Goal: Information Seeking & Learning: Learn about a topic

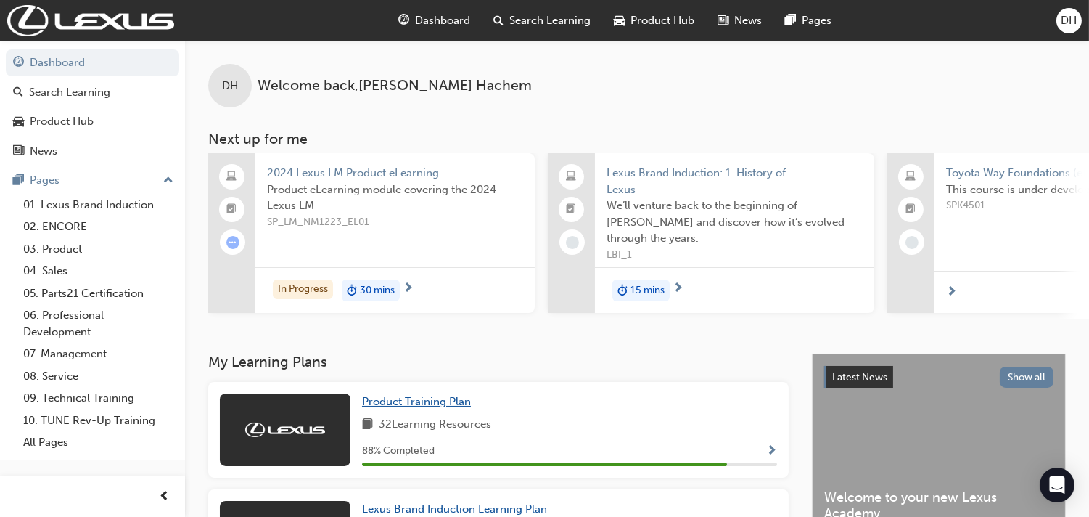
click at [429, 404] on span "Product Training Plan" at bounding box center [416, 401] width 109 height 13
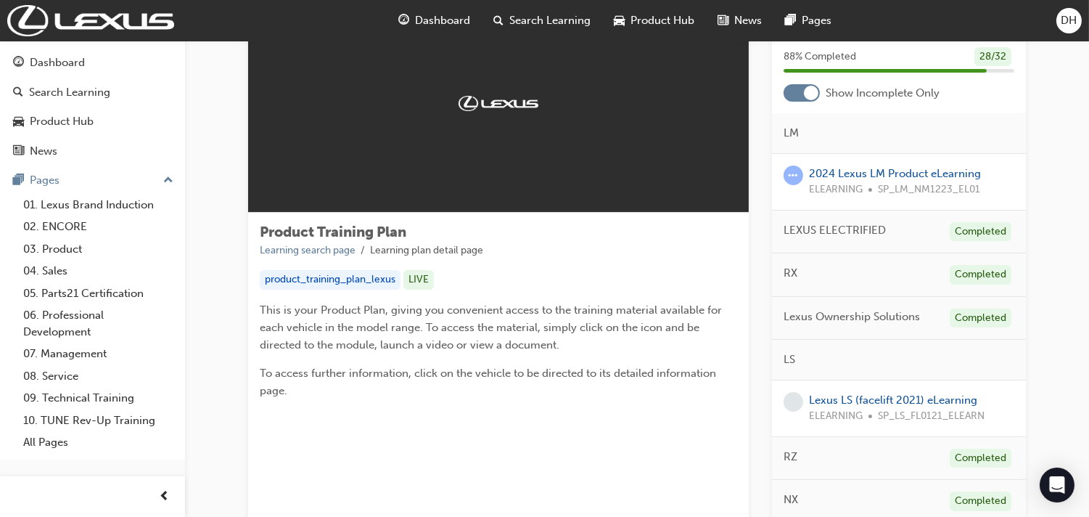
click at [793, 96] on div at bounding box center [802, 92] width 36 height 17
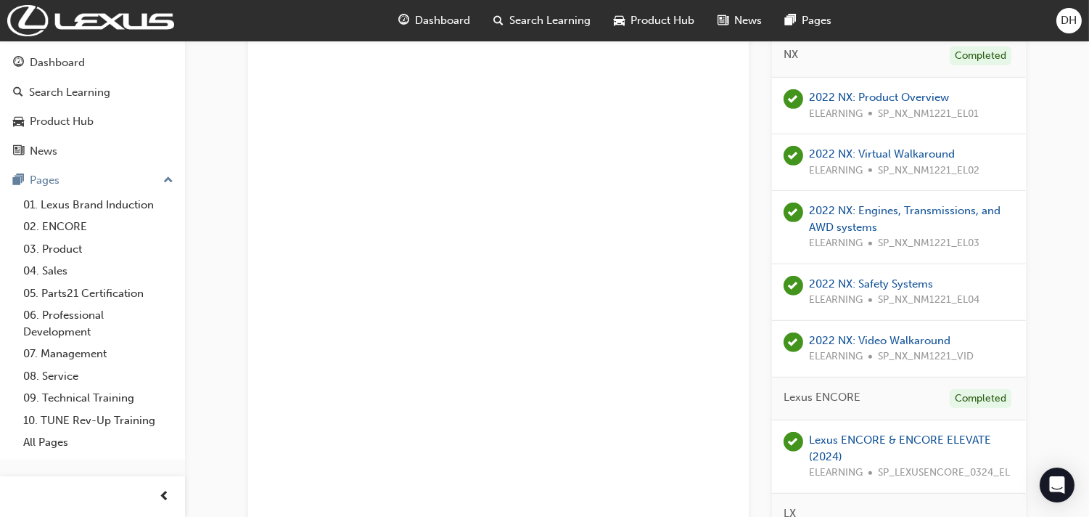
scroll to position [1452, 0]
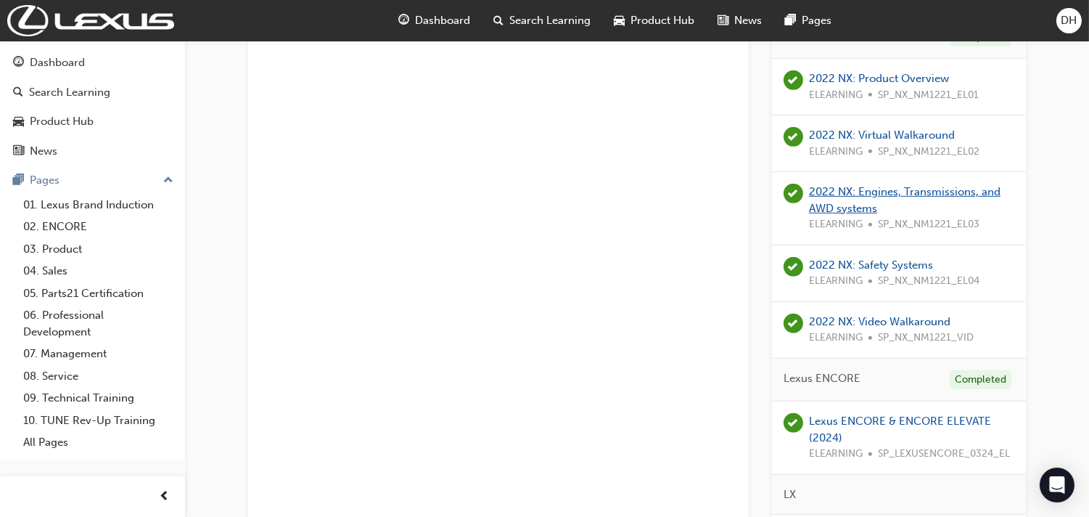
click at [909, 190] on link "2022 NX: Engines, Transmissions, and AWD systems" at bounding box center [905, 200] width 192 height 30
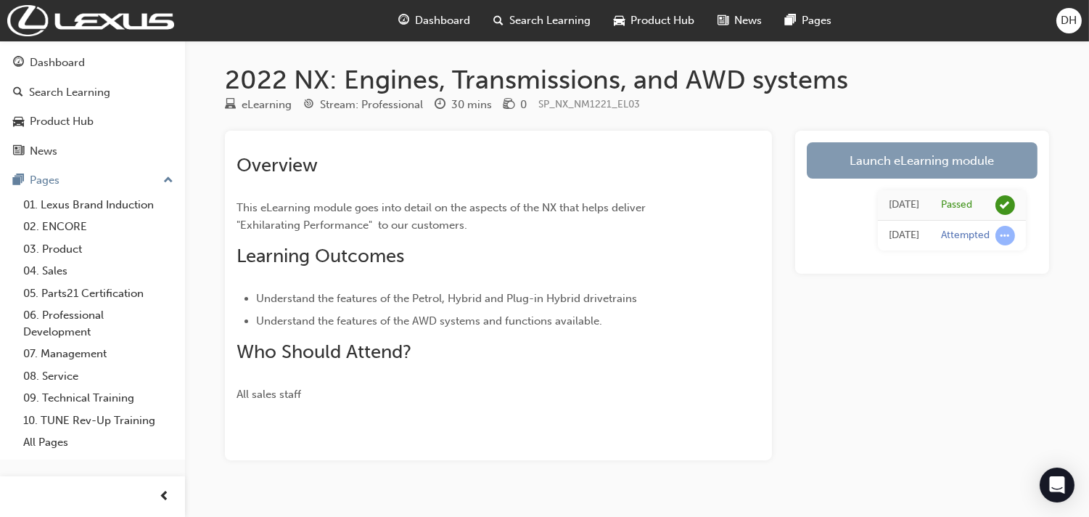
click at [920, 171] on link "Launch eLearning module" at bounding box center [922, 160] width 231 height 36
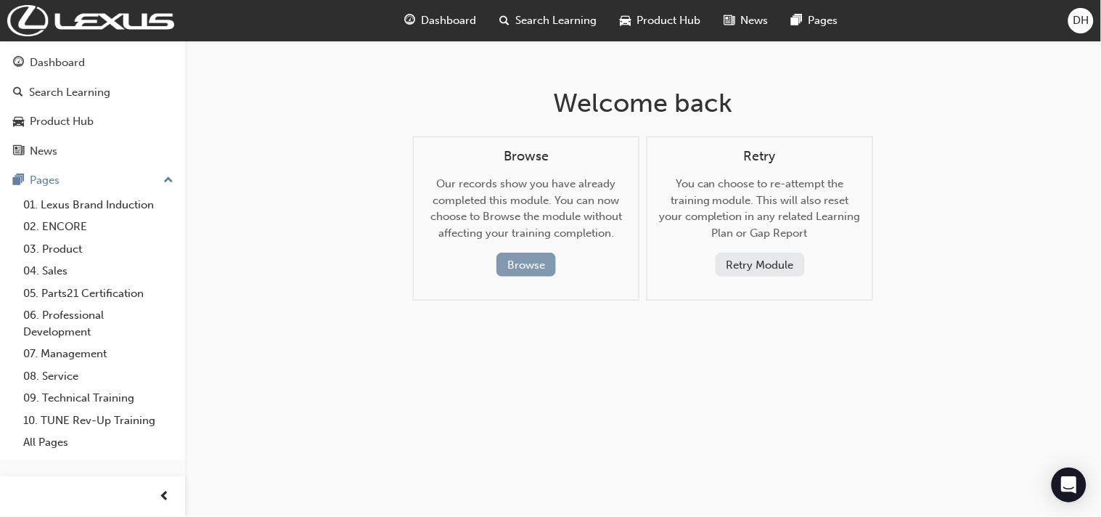
click at [528, 263] on button "Browse" at bounding box center [526, 265] width 60 height 24
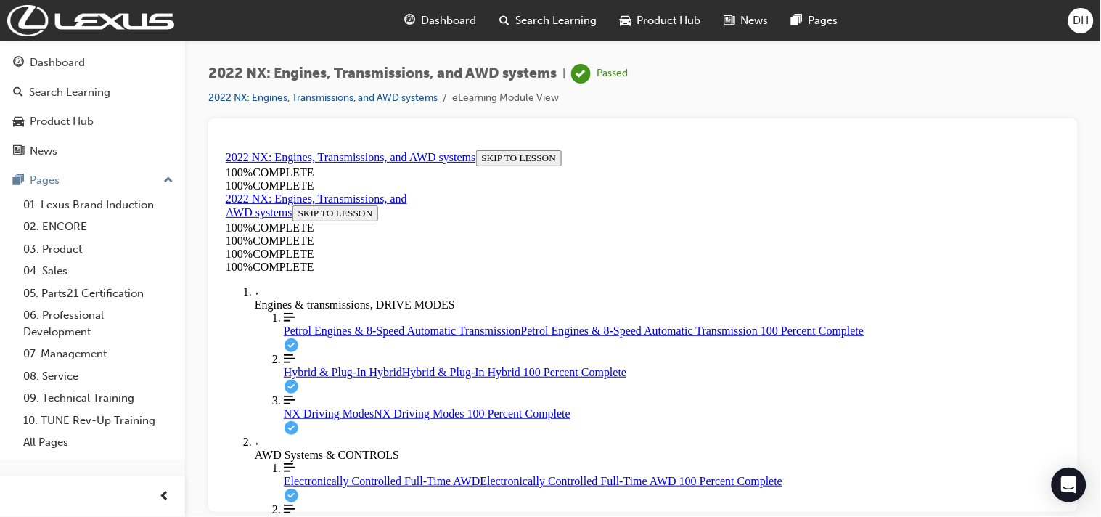
scroll to position [161, 0]
click at [309, 352] on link "Align left Three vertical lines aligned to the left Hybrid & Plug-In Hybrid Hyb…" at bounding box center [671, 365] width 777 height 26
drag, startPoint x: 943, startPoint y: 260, endPoint x: 909, endPoint y: 262, distance: 33.5
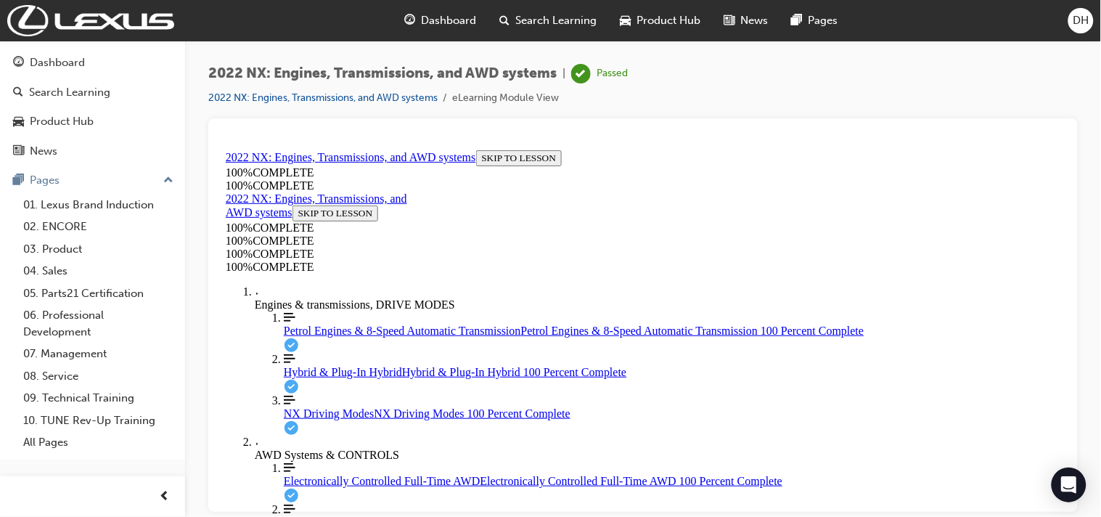
scroll to position [2066, 0]
drag, startPoint x: 513, startPoint y: 414, endPoint x: 563, endPoint y: 412, distance: 50.1
drag, startPoint x: 569, startPoint y: 409, endPoint x: 577, endPoint y: 408, distance: 8.0
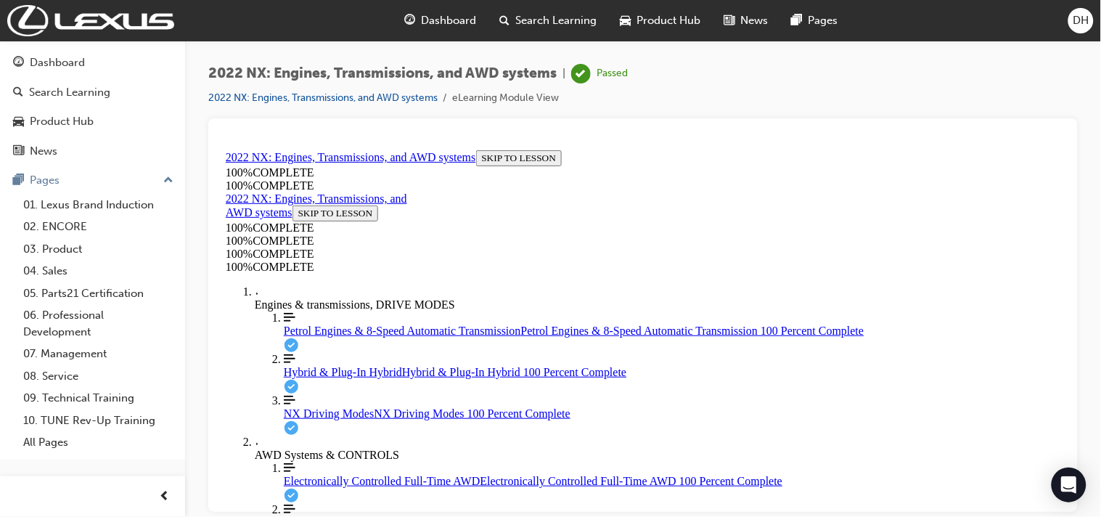
scroll to position [3356, 0]
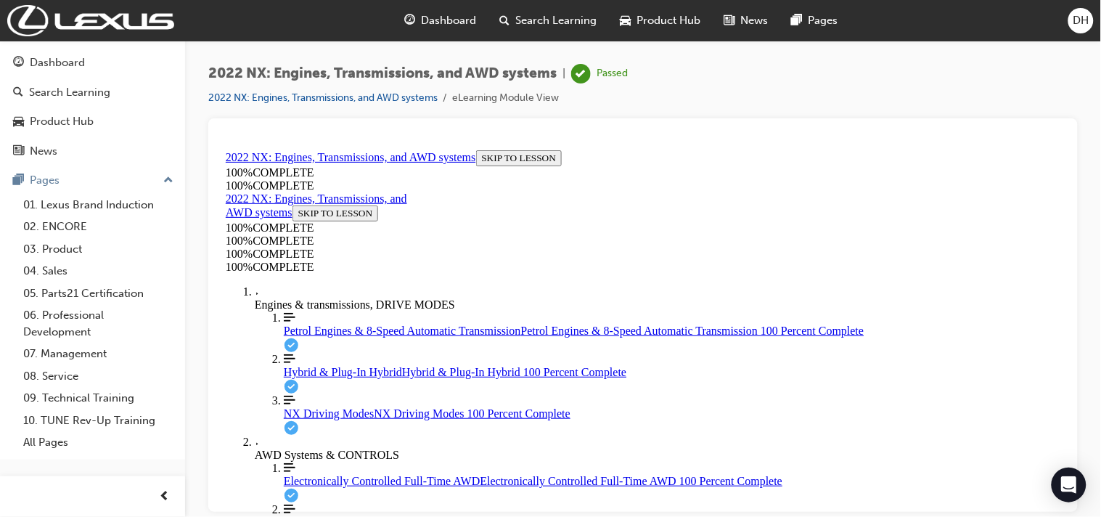
scroll to position [3678, 0]
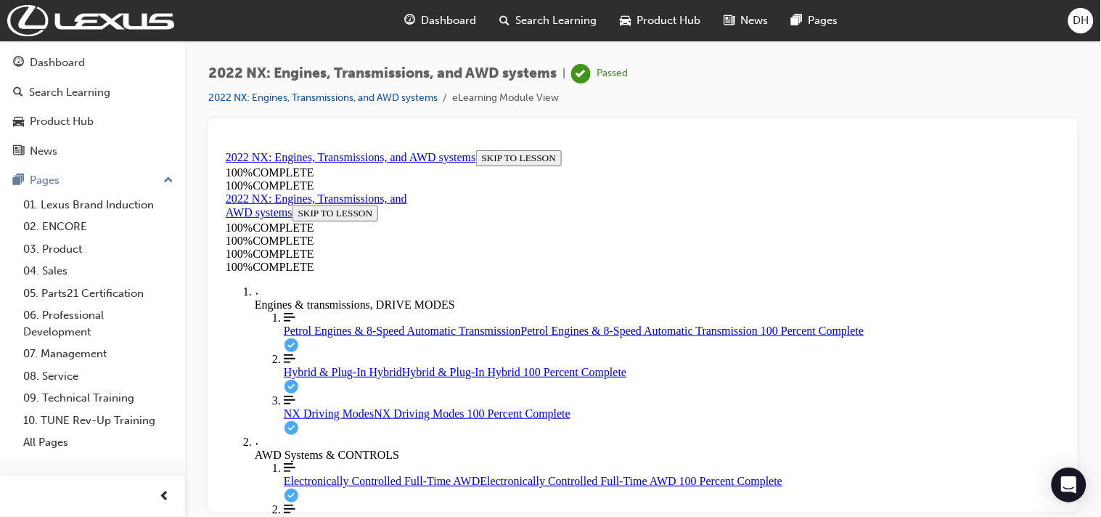
click at [254, 441] on icon "More Filled caret pointing right" at bounding box center [256, 443] width 5 height 4
click at [255, 442] on icon "Toggle AWD Systems & CONTROLS Section" at bounding box center [255, 443] width 1 height 3
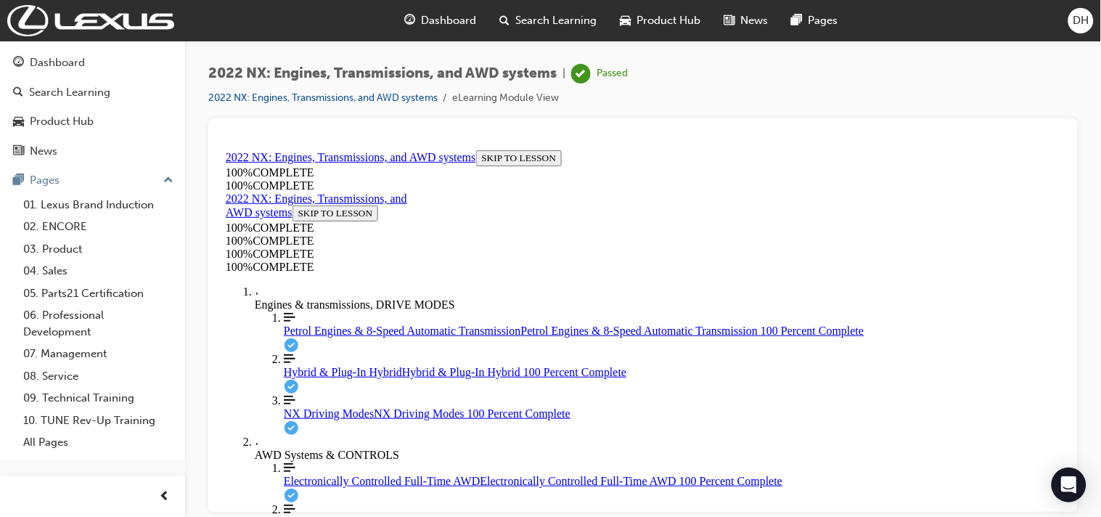
scroll to position [245, 0]
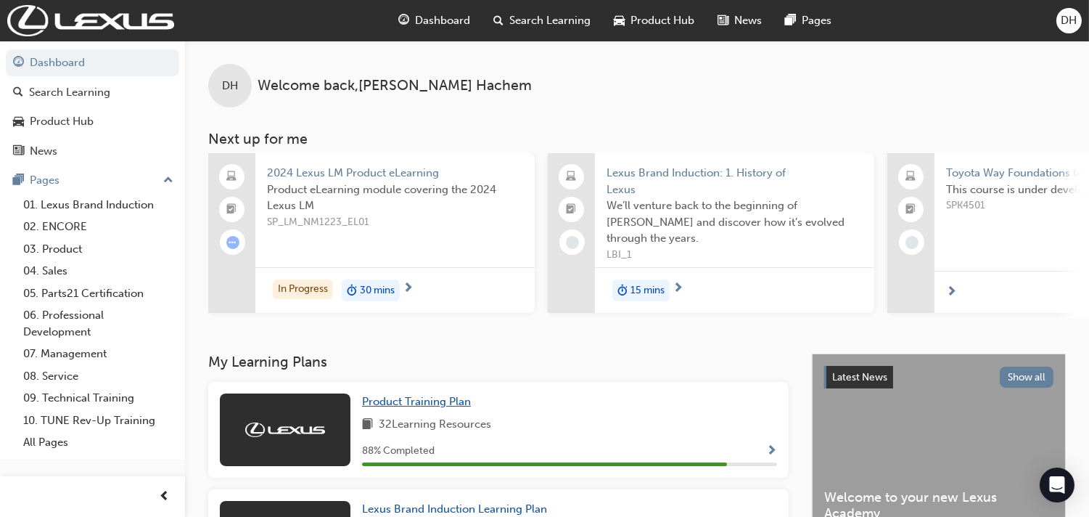
click at [382, 401] on span "Product Training Plan" at bounding box center [416, 401] width 109 height 13
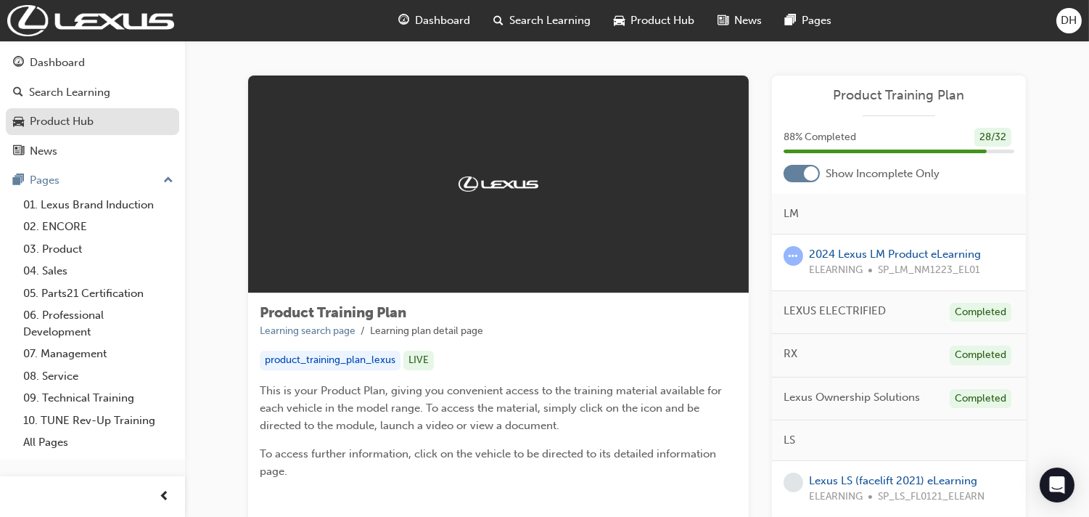
click at [30, 121] on div "Product Hub" at bounding box center [62, 121] width 64 height 17
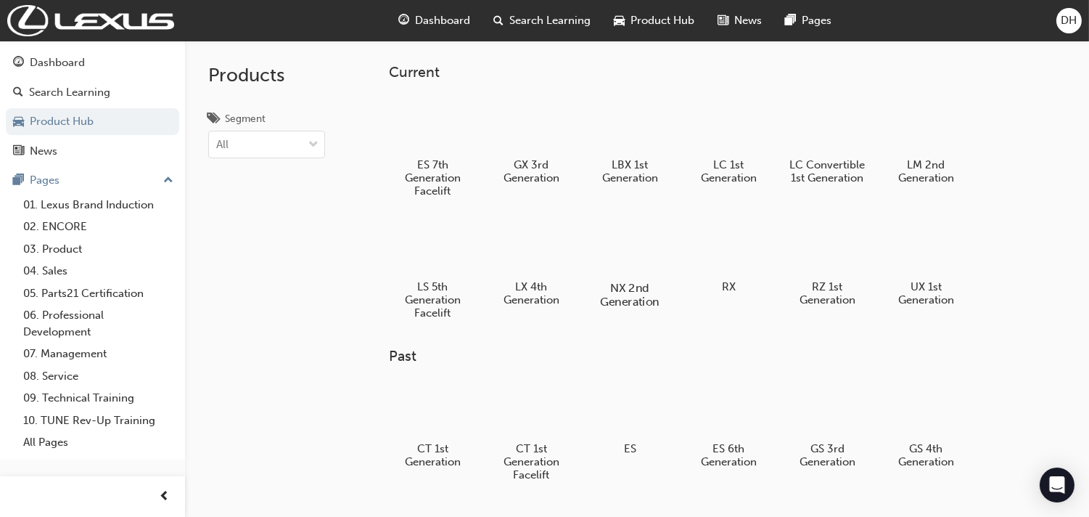
click at [640, 242] on div at bounding box center [630, 246] width 81 height 58
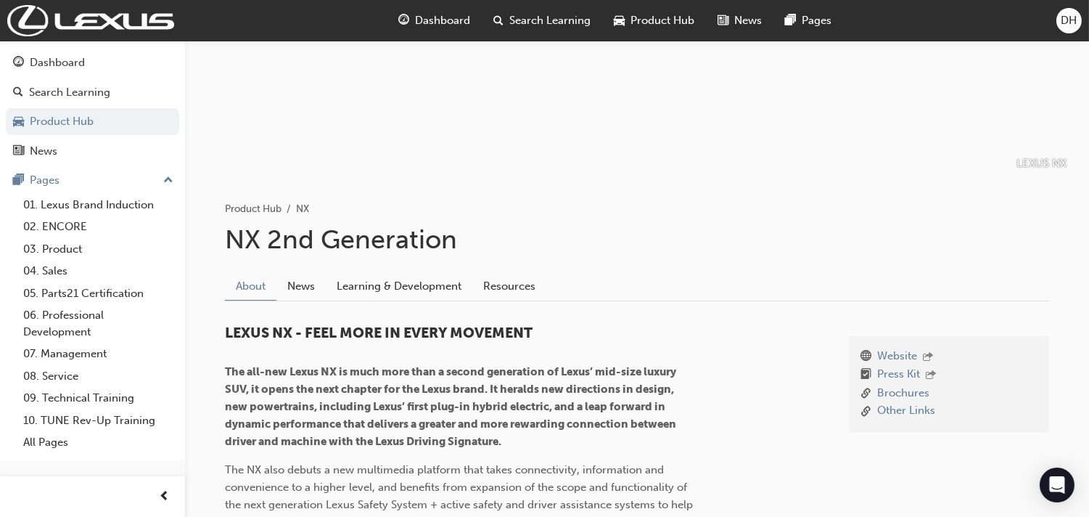
scroll to position [161, 0]
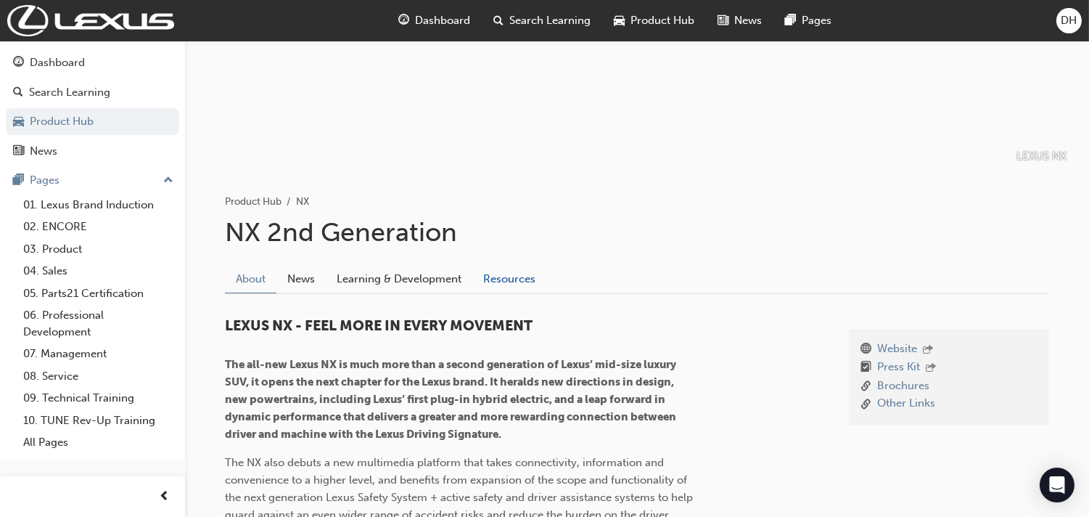
click at [499, 271] on link "Resources" at bounding box center [509, 279] width 74 height 28
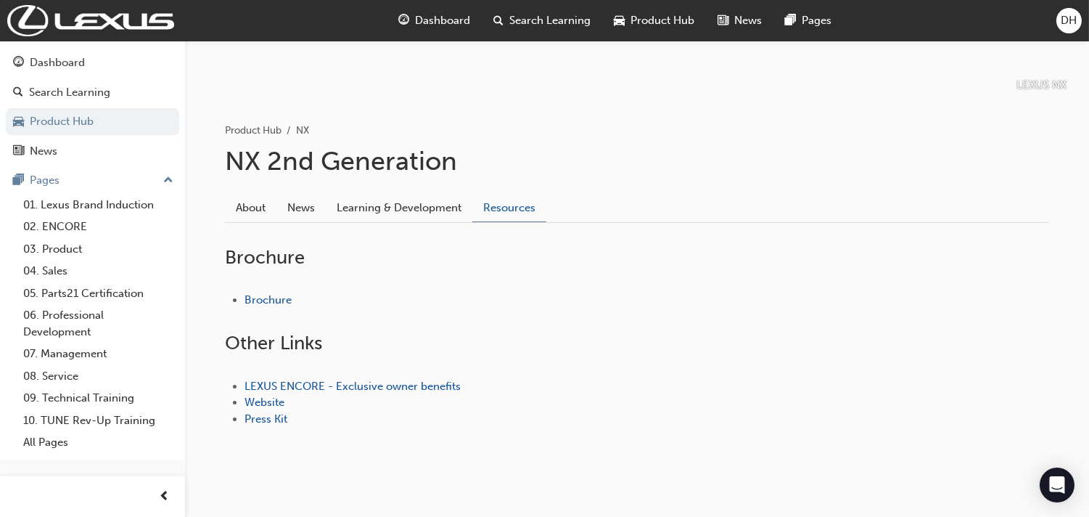
scroll to position [247, 0]
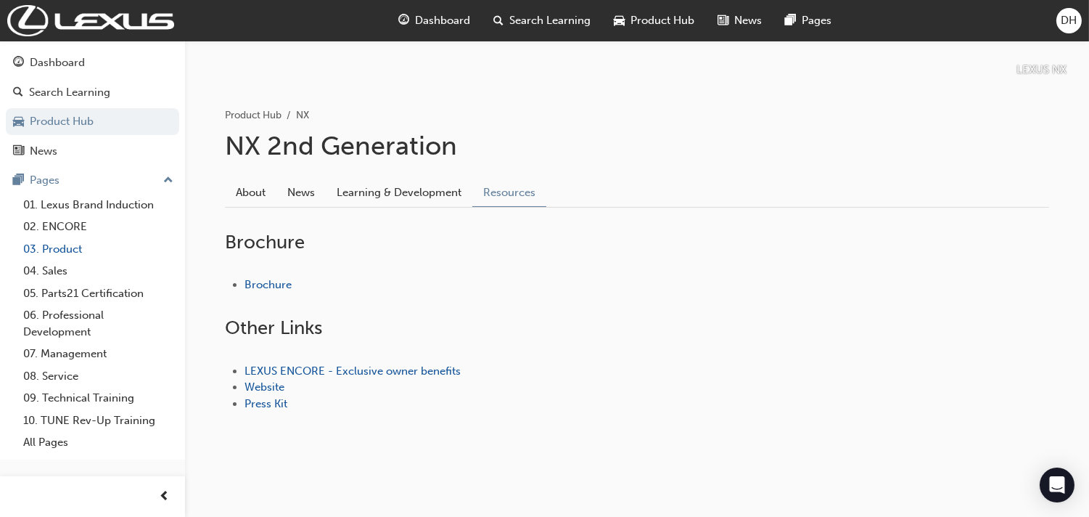
click at [75, 254] on link "03. Product" at bounding box center [98, 249] width 162 height 22
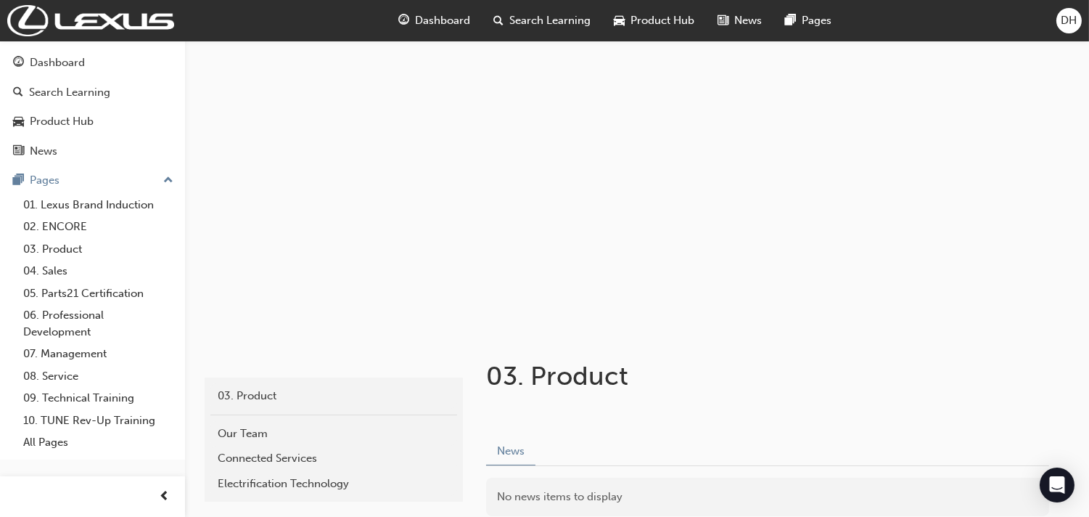
click at [64, 47] on button "Dashboard Search Learning Product Hub News Pages" at bounding box center [92, 106] width 173 height 120
click at [62, 54] on div "Dashboard" at bounding box center [57, 62] width 55 height 17
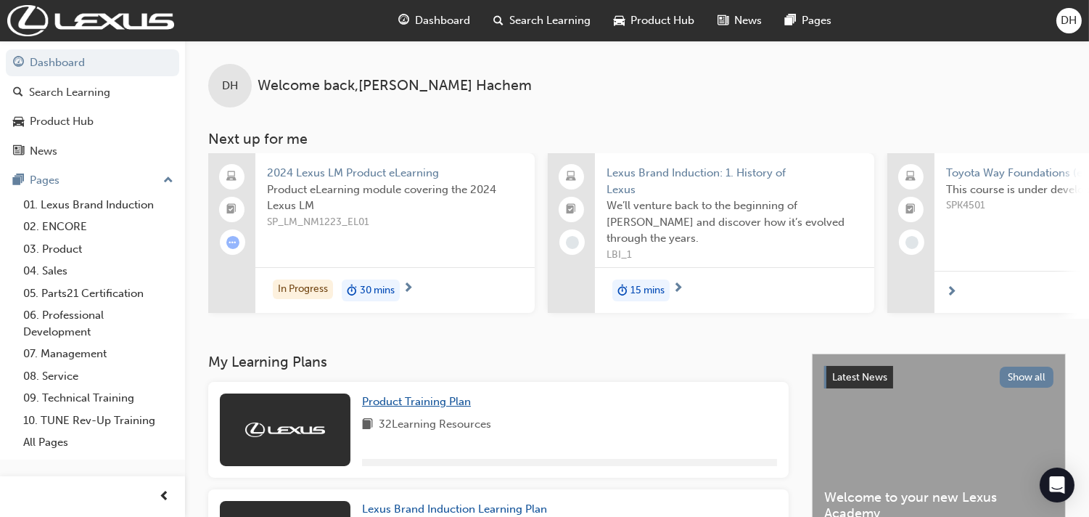
click at [397, 401] on span "Product Training Plan" at bounding box center [416, 401] width 109 height 13
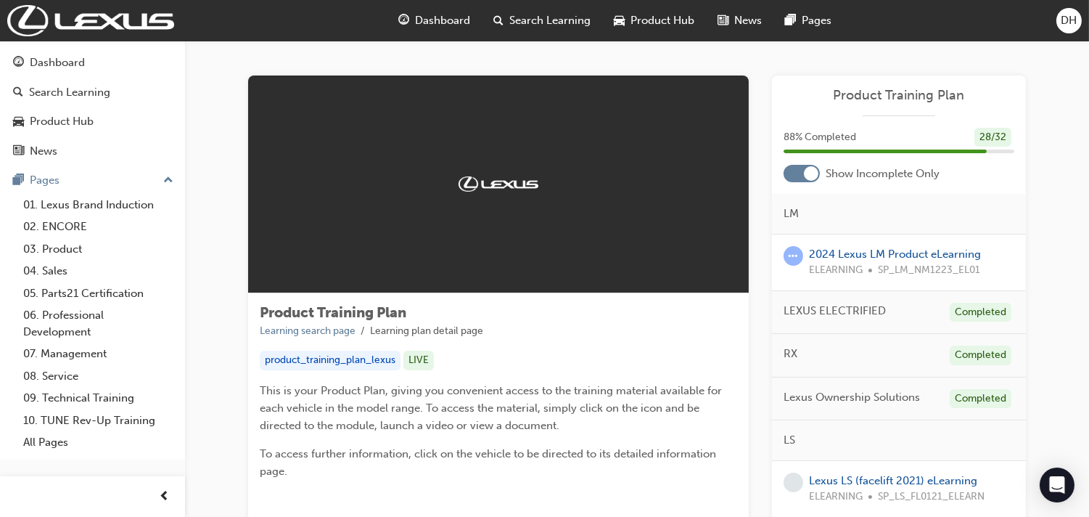
click at [806, 175] on div at bounding box center [811, 173] width 15 height 15
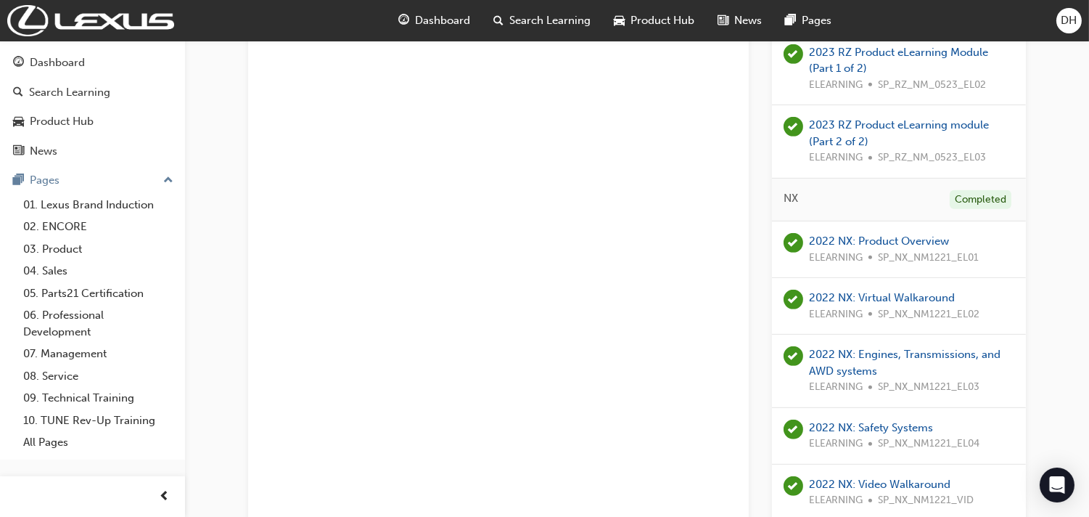
scroll to position [1290, 0]
click at [873, 351] on link "2022 NX: Engines, Transmissions, and AWD systems" at bounding box center [905, 362] width 192 height 30
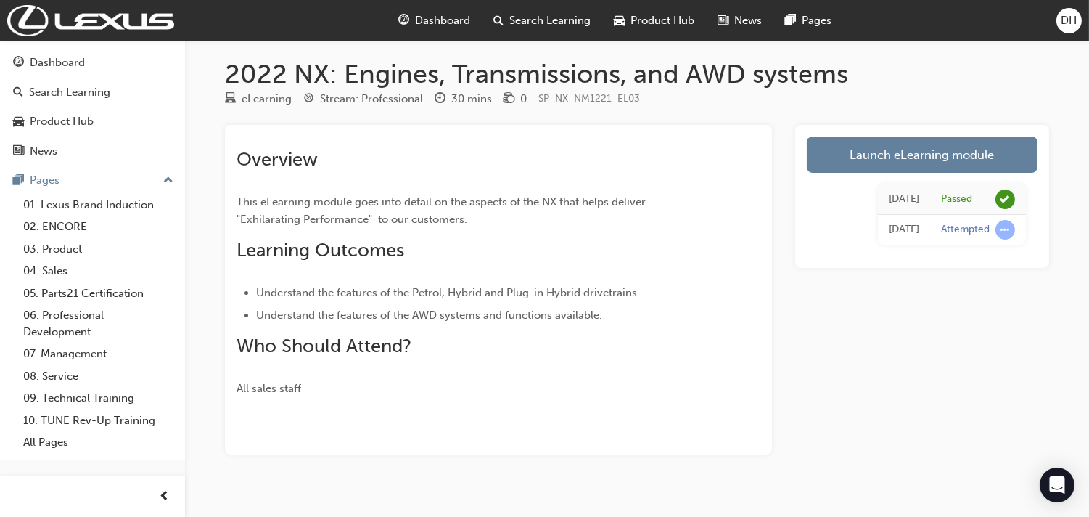
scroll to position [26, 0]
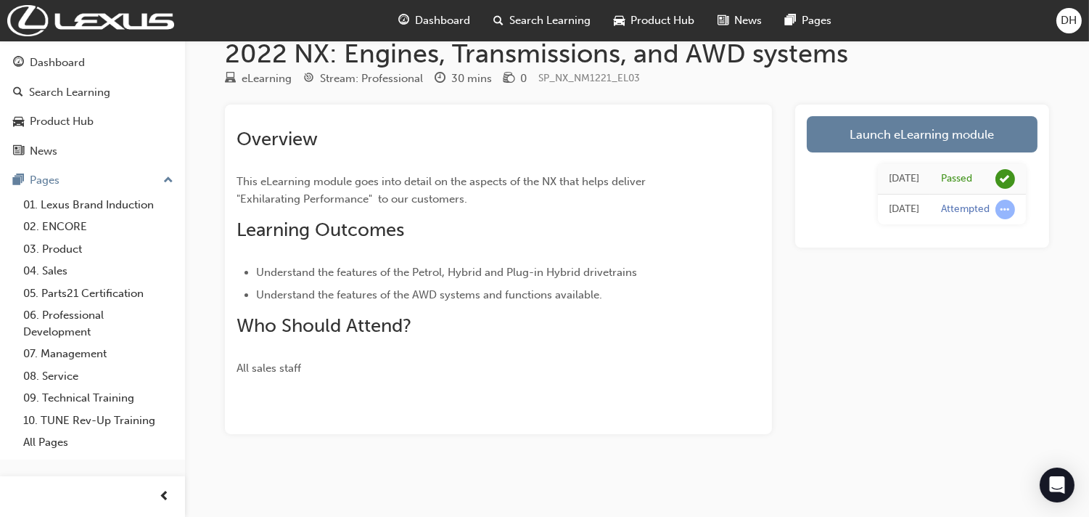
click at [959, 84] on div "eLearning Stream: Professional 30 mins 0 SP_NX_NM1221_EL03" at bounding box center [637, 82] width 824 height 24
drag, startPoint x: 919, startPoint y: 133, endPoint x: 902, endPoint y: 140, distance: 18.2
click at [917, 134] on link "Launch eLearning module" at bounding box center [922, 134] width 231 height 36
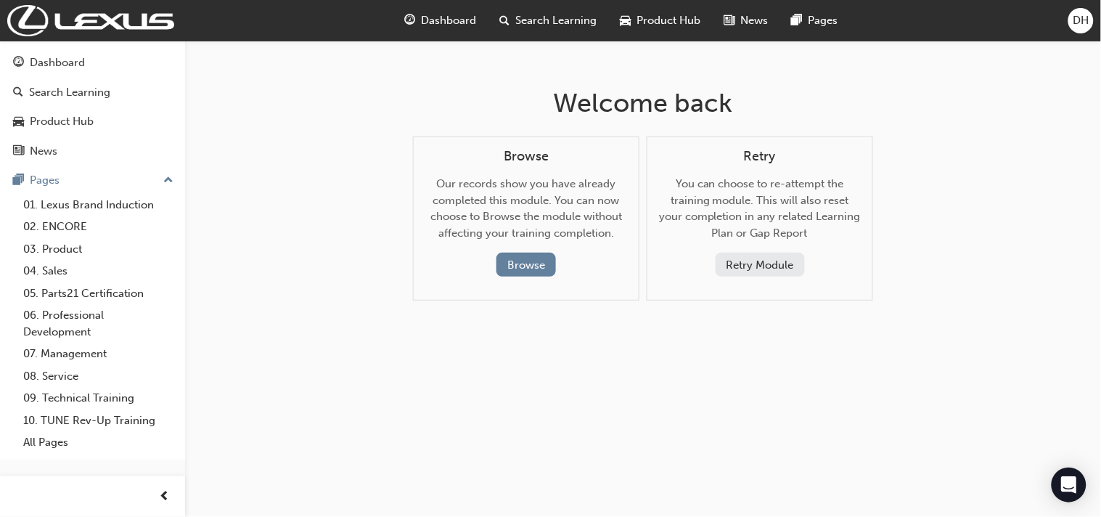
click at [567, 267] on div "Browse" at bounding box center [526, 265] width 179 height 24
click at [539, 264] on button "Browse" at bounding box center [526, 265] width 60 height 24
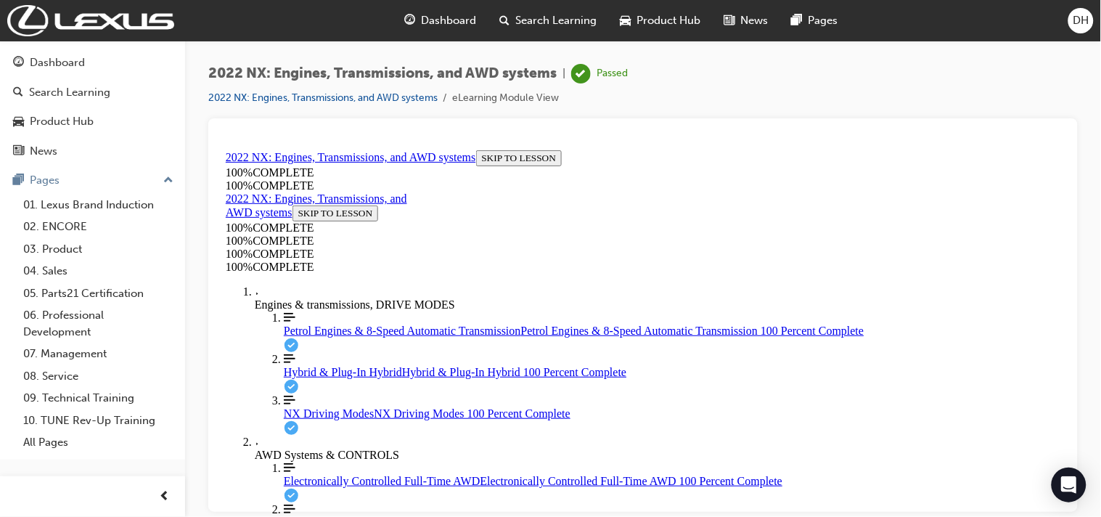
scroll to position [161, 0]
click at [316, 365] on span "Hybrid & Plug-In Hybrid" at bounding box center [342, 371] width 118 height 12
click at [283, 393] on link "Align left Three vertical lines aligned to the left NX Driving Modes NX Driving…" at bounding box center [671, 406] width 777 height 26
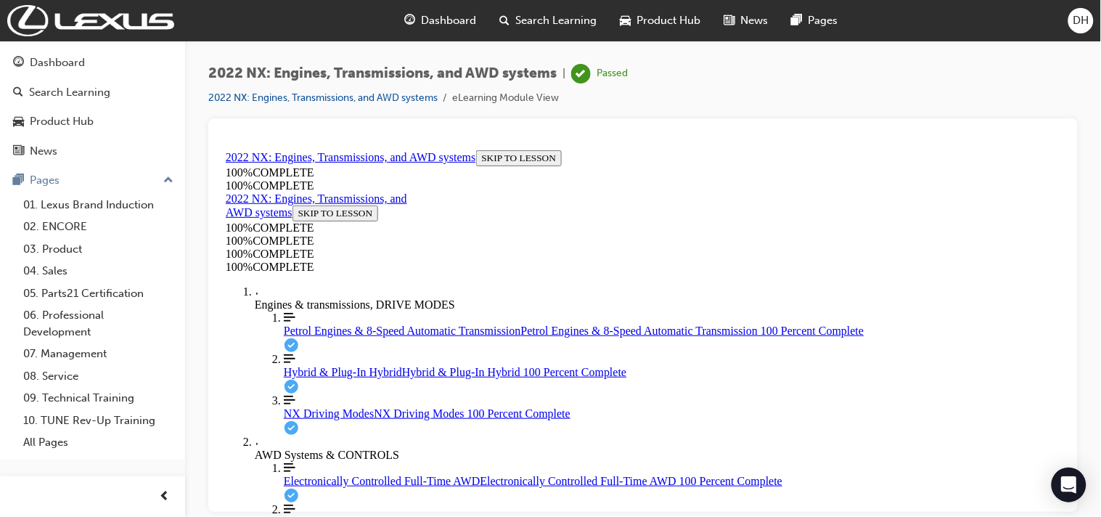
click at [297, 311] on ol "Align left Three vertical lines aligned to the left Petrol Engines & 8-Speed Au…" at bounding box center [657, 373] width 806 height 124
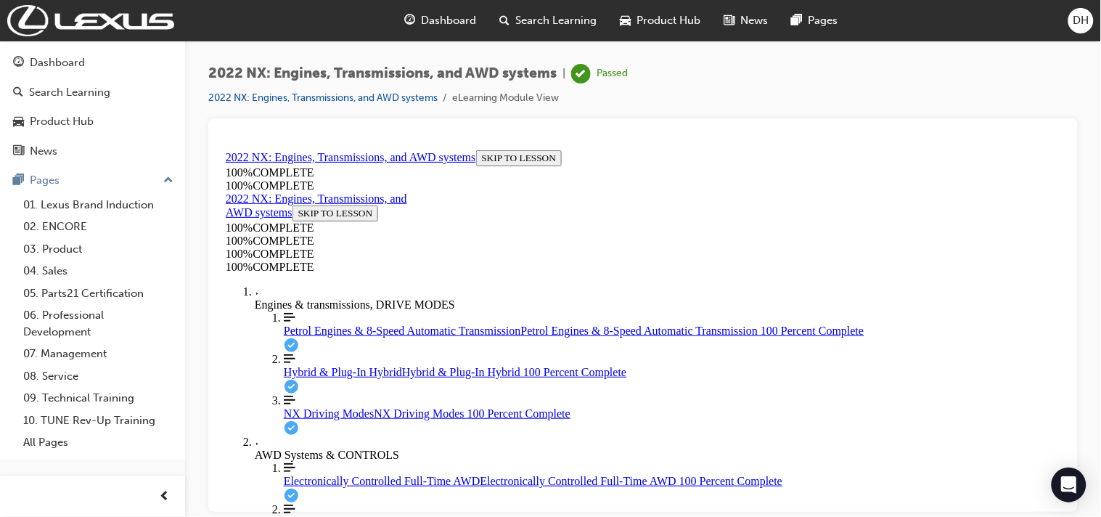
click at [292, 311] on link "Align left Three vertical lines aligned to the left Petrol Engines & 8-Speed Au…" at bounding box center [671, 324] width 777 height 26
click at [353, 377] on div "Hybrid & Plug-In Hybrid Hybrid & Plug-In Hybrid 100 Percent Complete" at bounding box center [671, 371] width 777 height 13
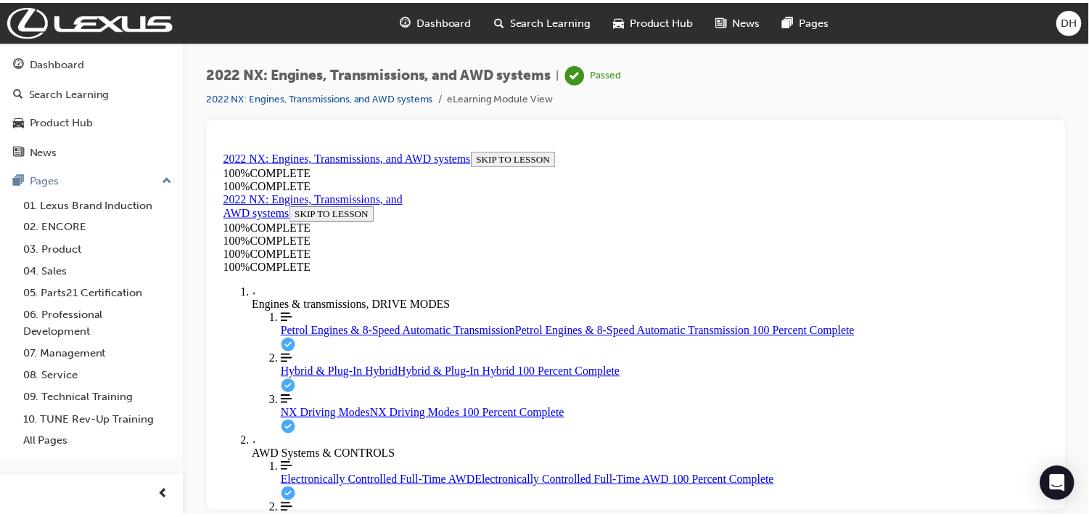
scroll to position [0, 0]
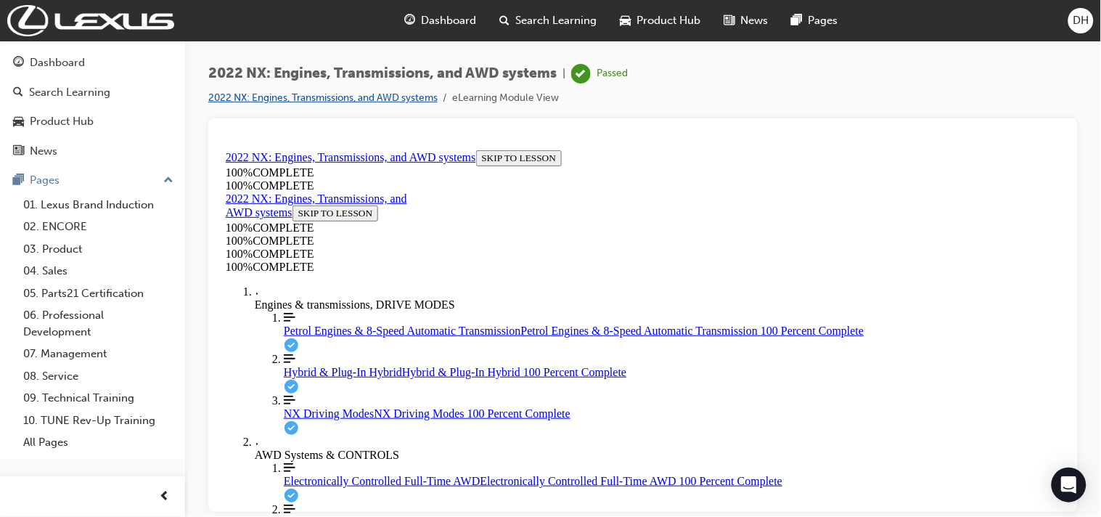
click at [321, 99] on link "2022 NX: Engines, Transmissions, and AWD systems" at bounding box center [322, 97] width 229 height 12
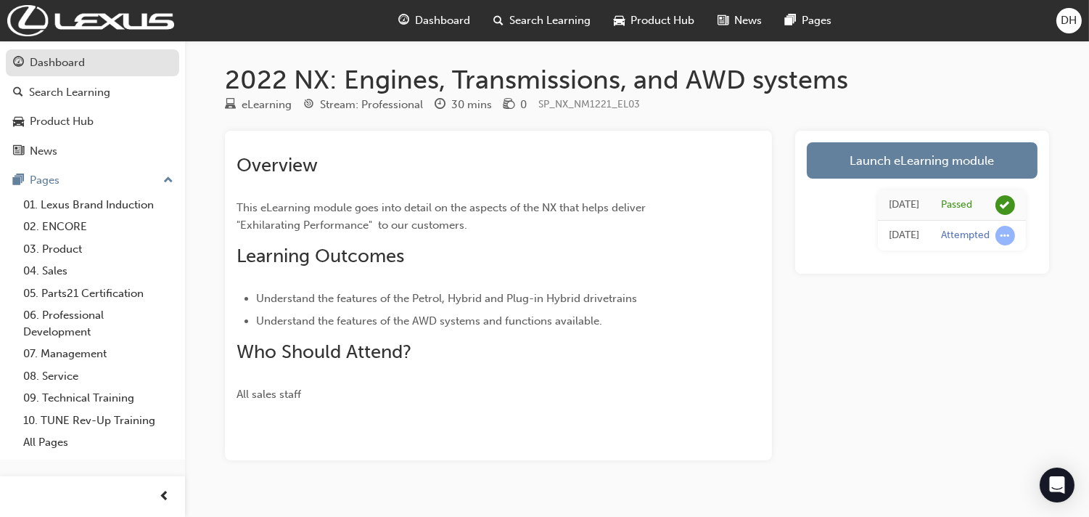
click at [60, 69] on div "Dashboard" at bounding box center [57, 62] width 55 height 17
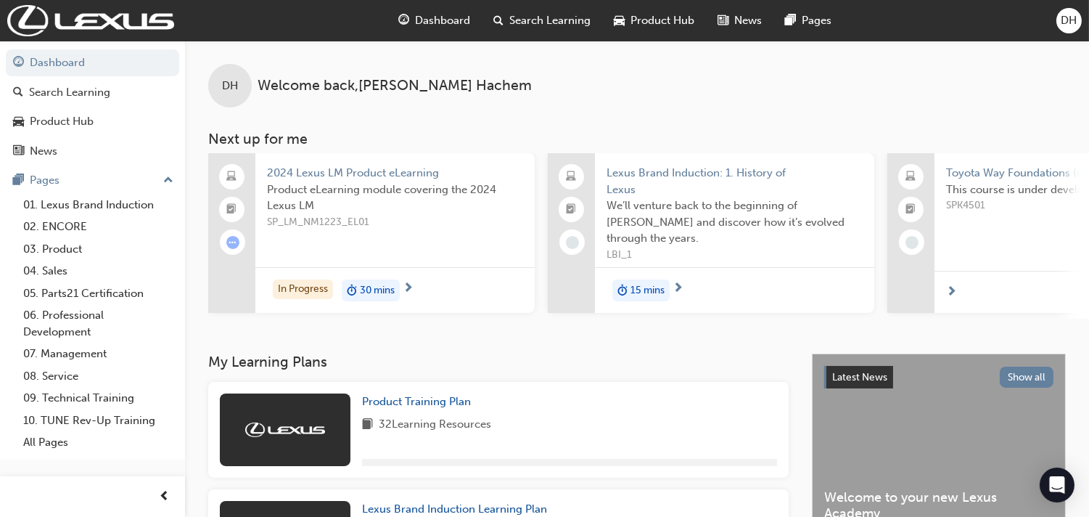
click at [389, 417] on div "Product Training Plan 32 Learning Resources" at bounding box center [569, 429] width 415 height 73
click at [388, 410] on link "Product Training Plan" at bounding box center [419, 401] width 115 height 17
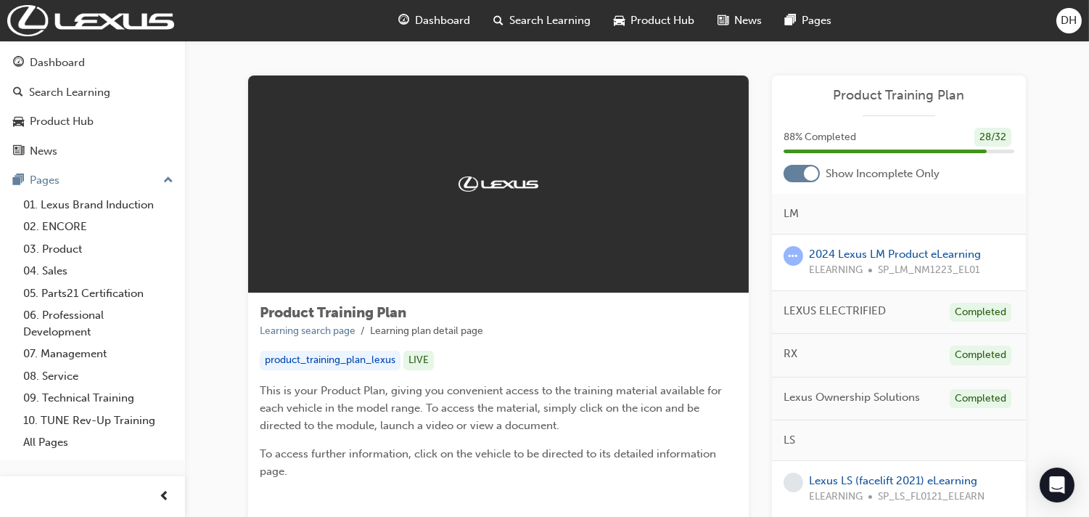
click at [804, 178] on div at bounding box center [802, 173] width 36 height 17
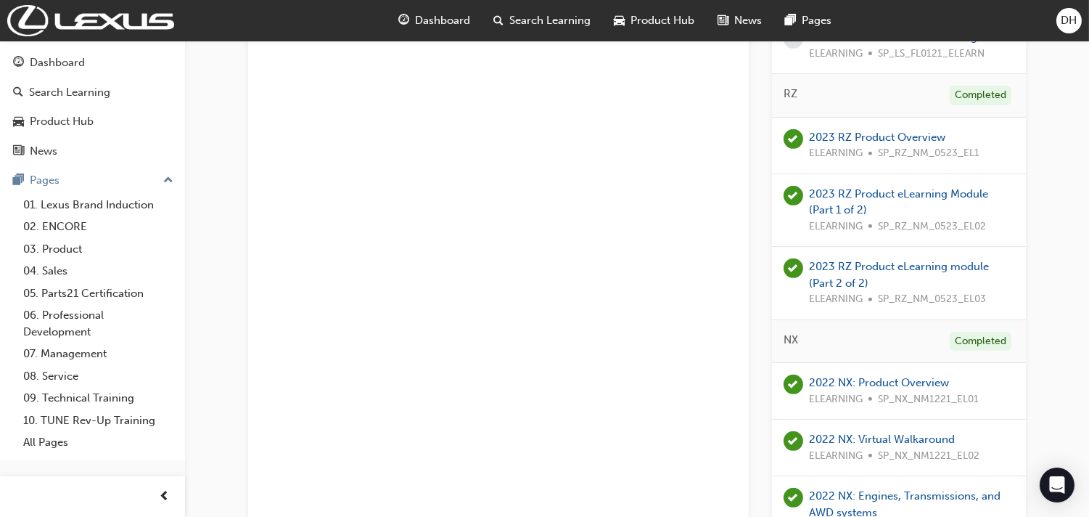
scroll to position [1290, 0]
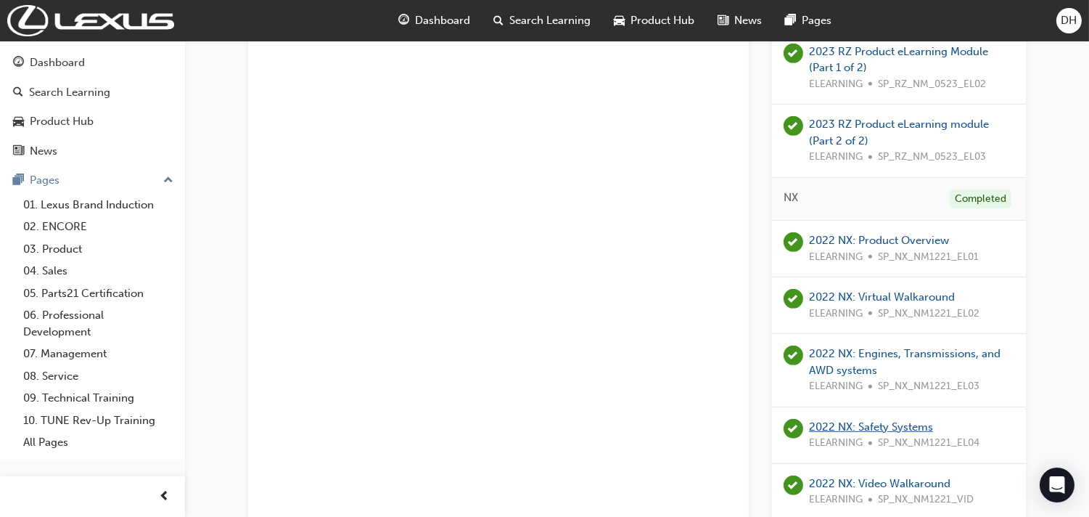
click at [867, 429] on link "2022 NX: Safety Systems" at bounding box center [871, 426] width 124 height 13
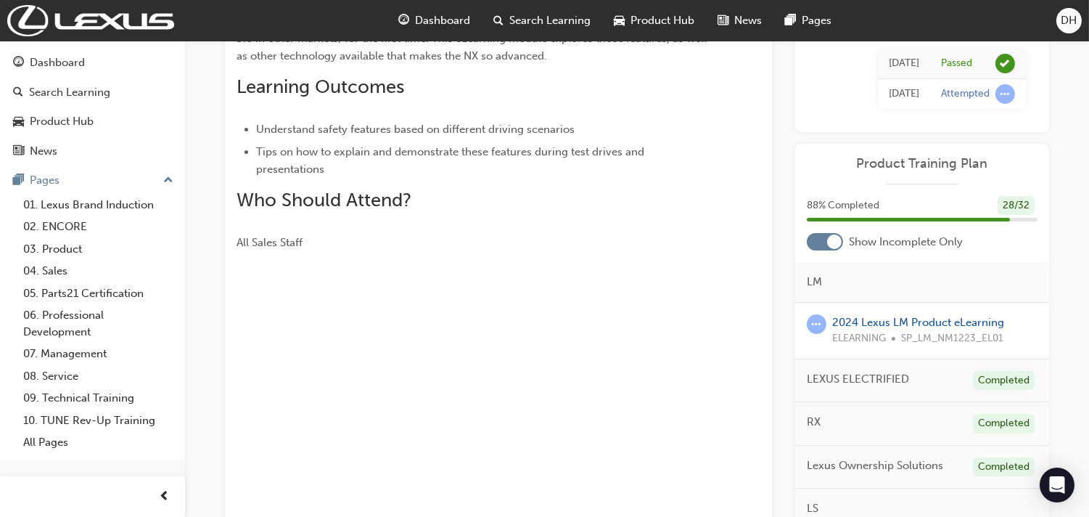
scroll to position [99, 0]
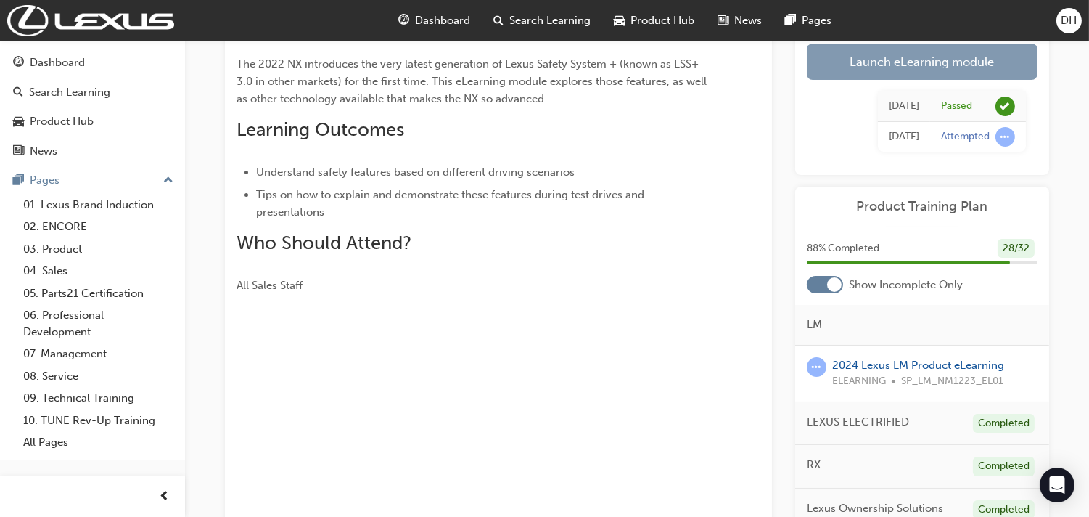
click at [888, 73] on link "Launch eLearning module" at bounding box center [922, 62] width 231 height 36
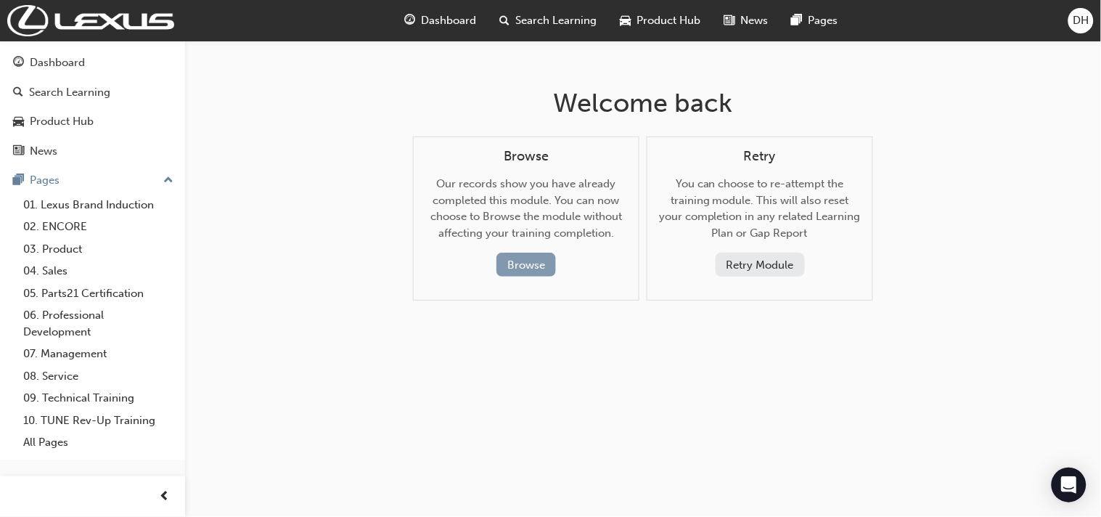
click at [520, 262] on button "Browse" at bounding box center [526, 265] width 60 height 24
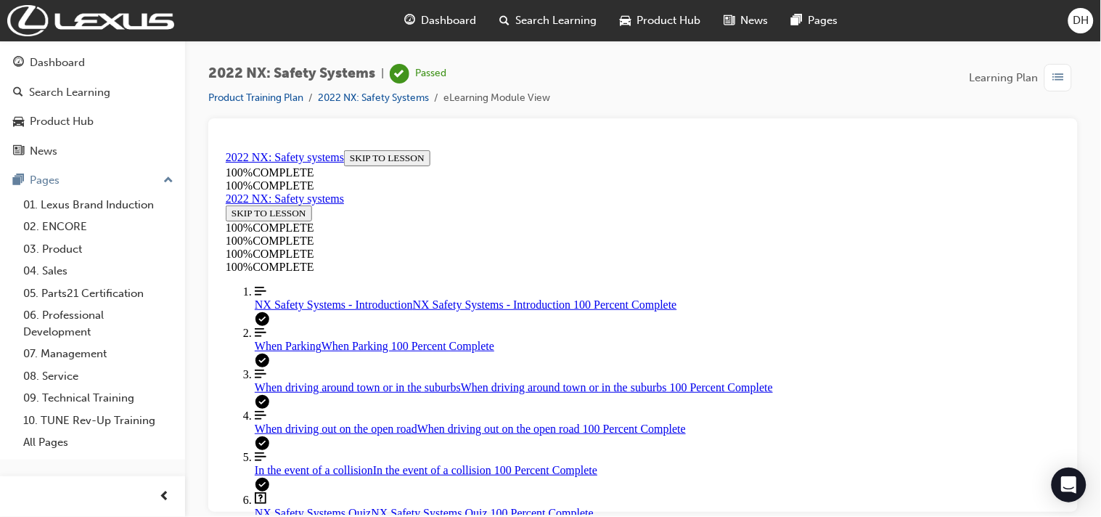
scroll to position [322, 0]
click at [343, 298] on div "NX Safety Systems - Introduction NX Safety Systems - Introduction 100 Percent C…" at bounding box center [657, 304] width 806 height 13
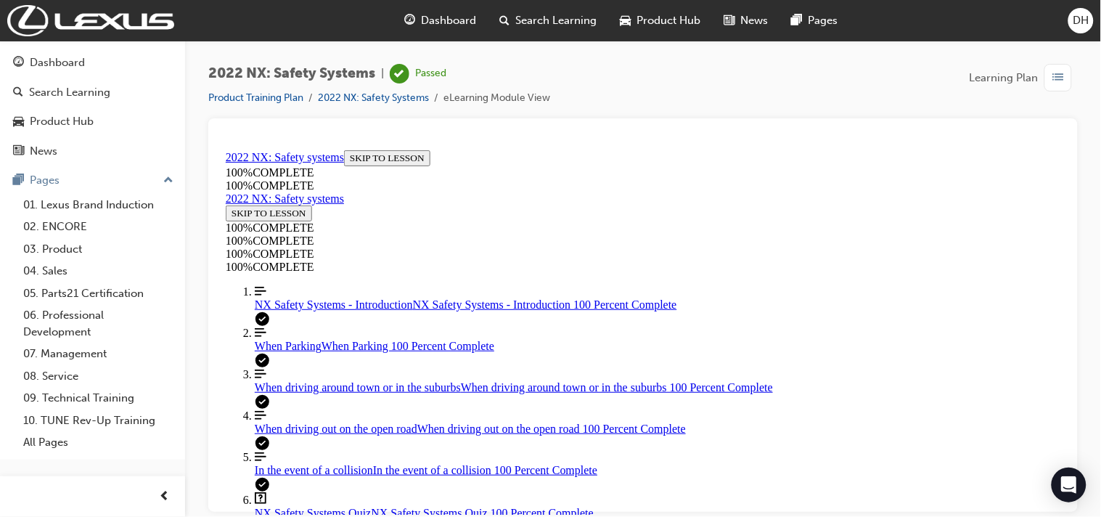
scroll to position [2127, 0]
click at [315, 380] on div "When driving around town or in the suburbs When driving around town or in the s…" at bounding box center [657, 386] width 806 height 13
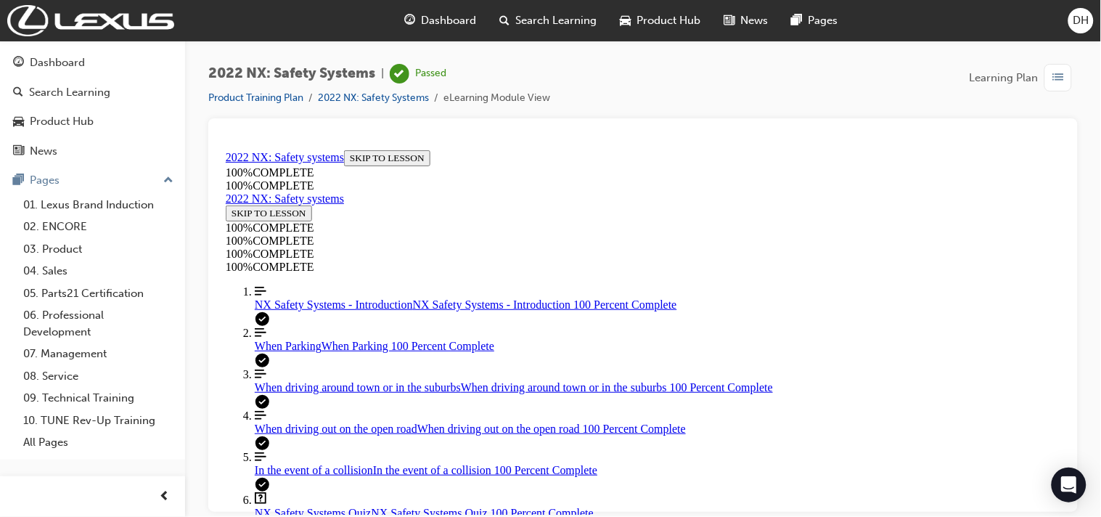
click at [308, 422] on div "When driving out on the open road When driving out on the open road 100 Percent…" at bounding box center [657, 428] width 806 height 13
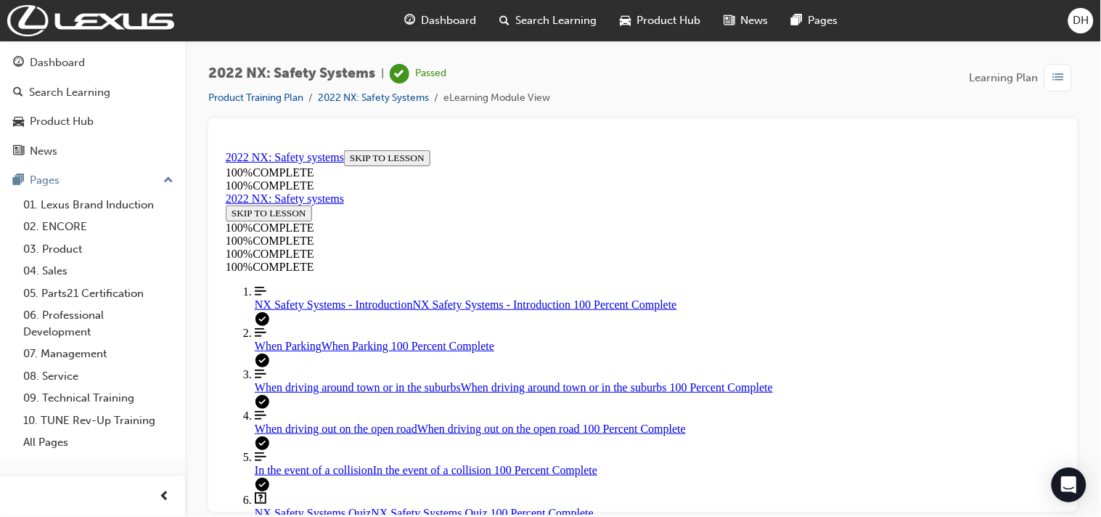
click at [273, 463] on span "In the event of a collision" at bounding box center [313, 469] width 118 height 12
drag, startPoint x: 616, startPoint y: 197, endPoint x: 684, endPoint y: 197, distance: 67.5
